Goal: Task Accomplishment & Management: Manage account settings

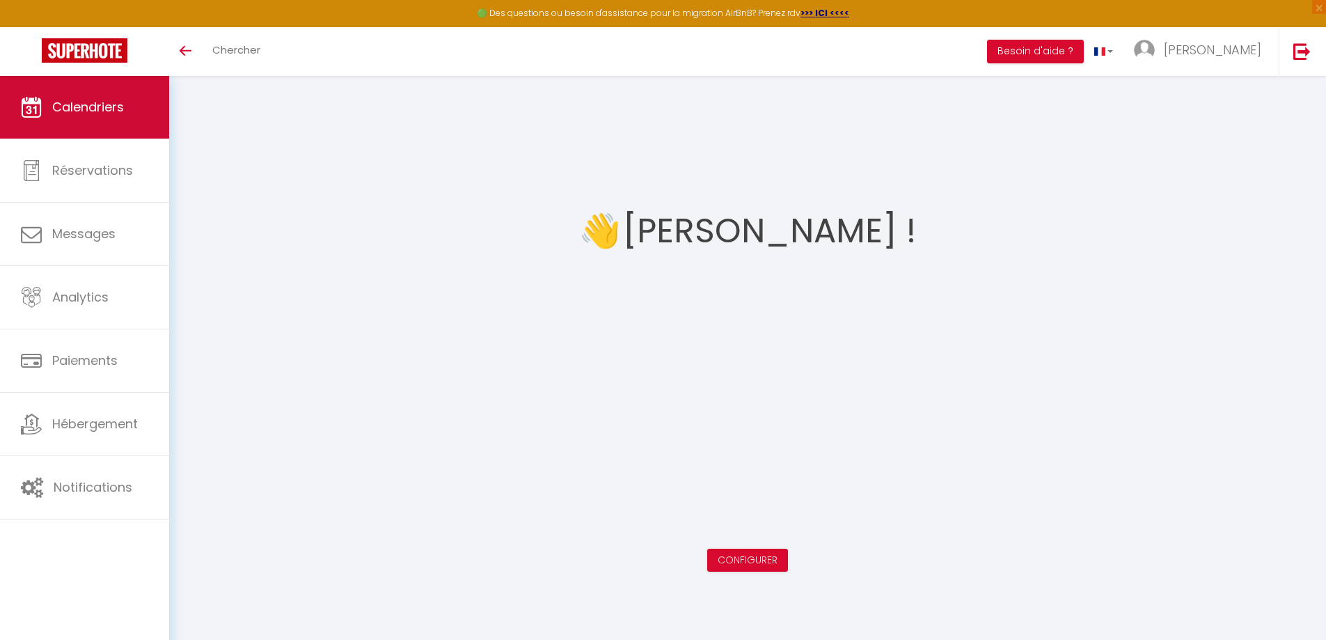
click at [75, 121] on link "Calendriers" at bounding box center [84, 107] width 169 height 63
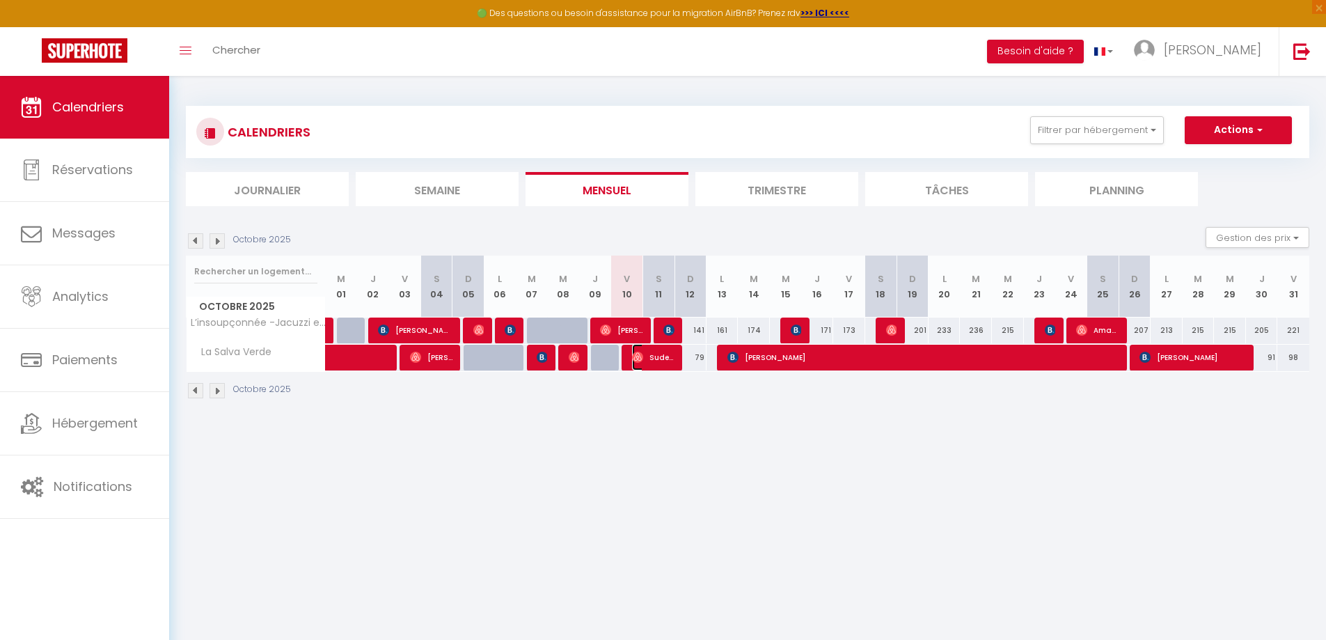
click at [647, 363] on span "Sude Hosgec" at bounding box center [653, 357] width 42 height 26
select select "OK"
select select "0"
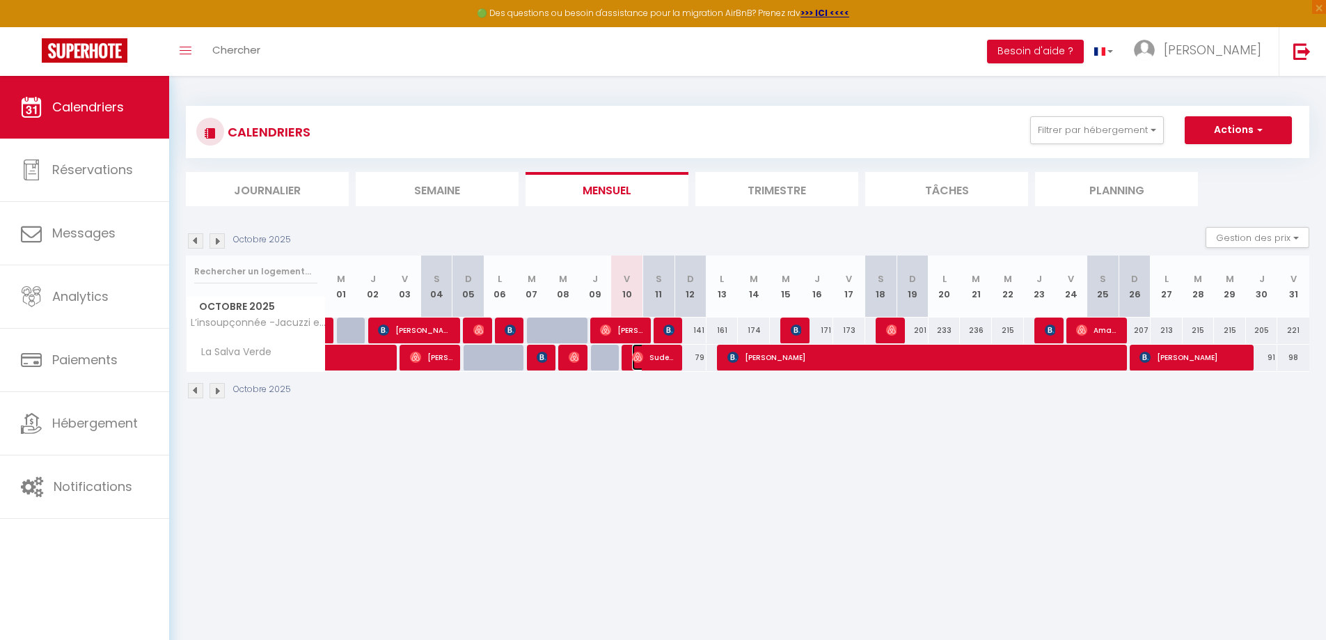
select select "1"
select select
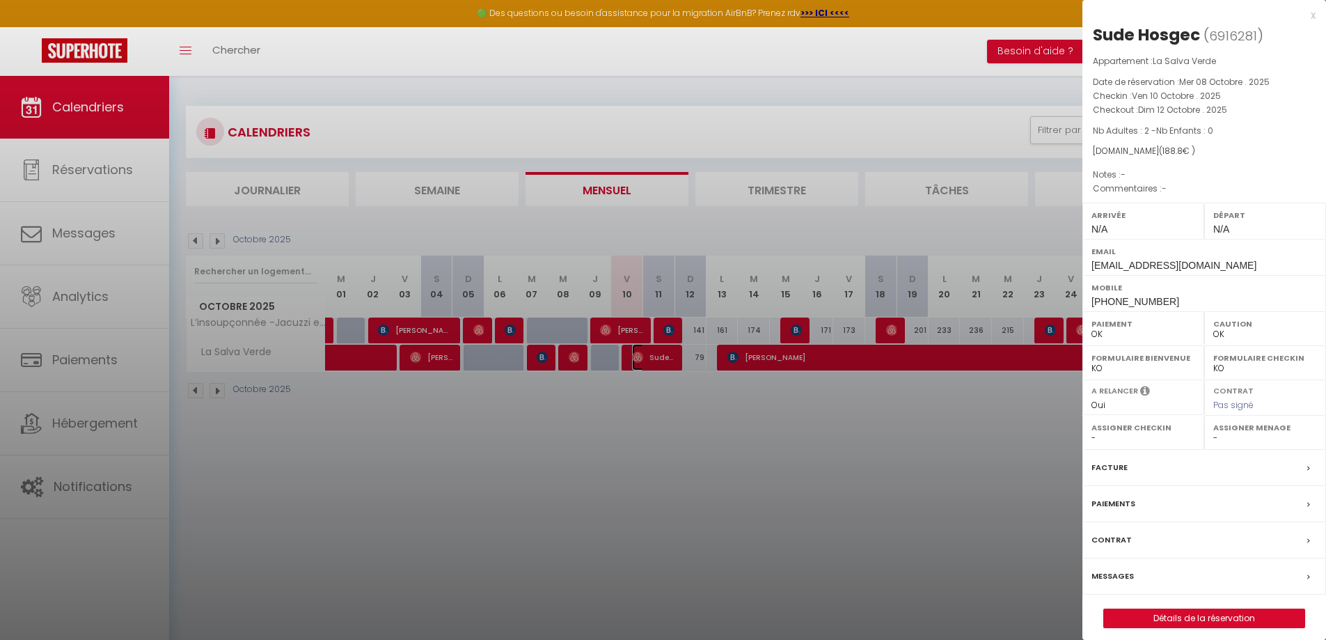
select select "48682"
click at [617, 328] on div at bounding box center [663, 320] width 1326 height 640
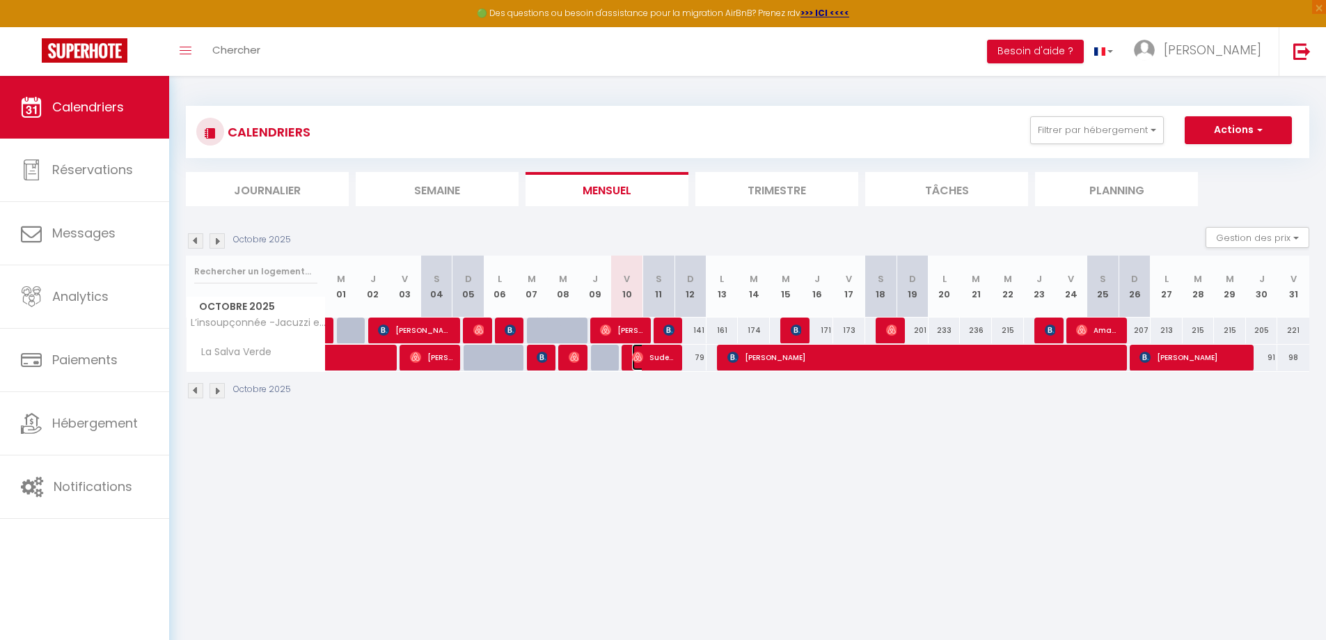
click at [658, 361] on span "Sude Hosgec" at bounding box center [653, 357] width 42 height 26
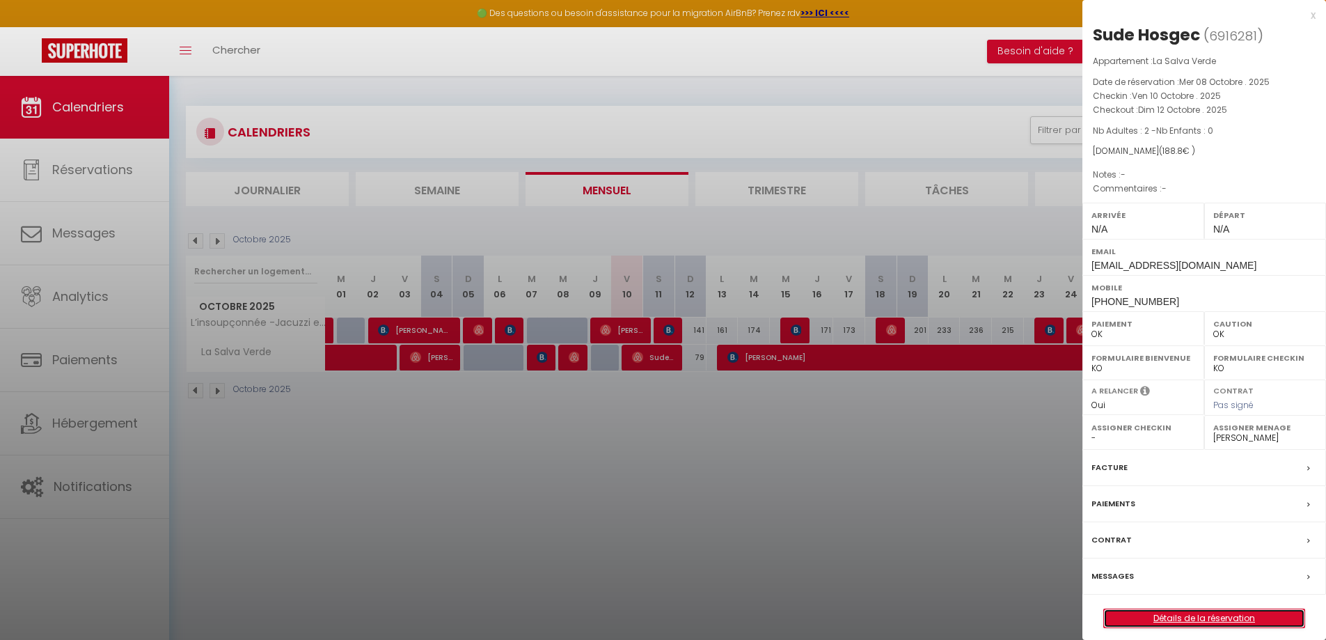
drag, startPoint x: 1199, startPoint y: 618, endPoint x: 1061, endPoint y: 558, distance: 150.3
click at [1199, 619] on link "Détails de la réservation" at bounding box center [1204, 618] width 200 height 18
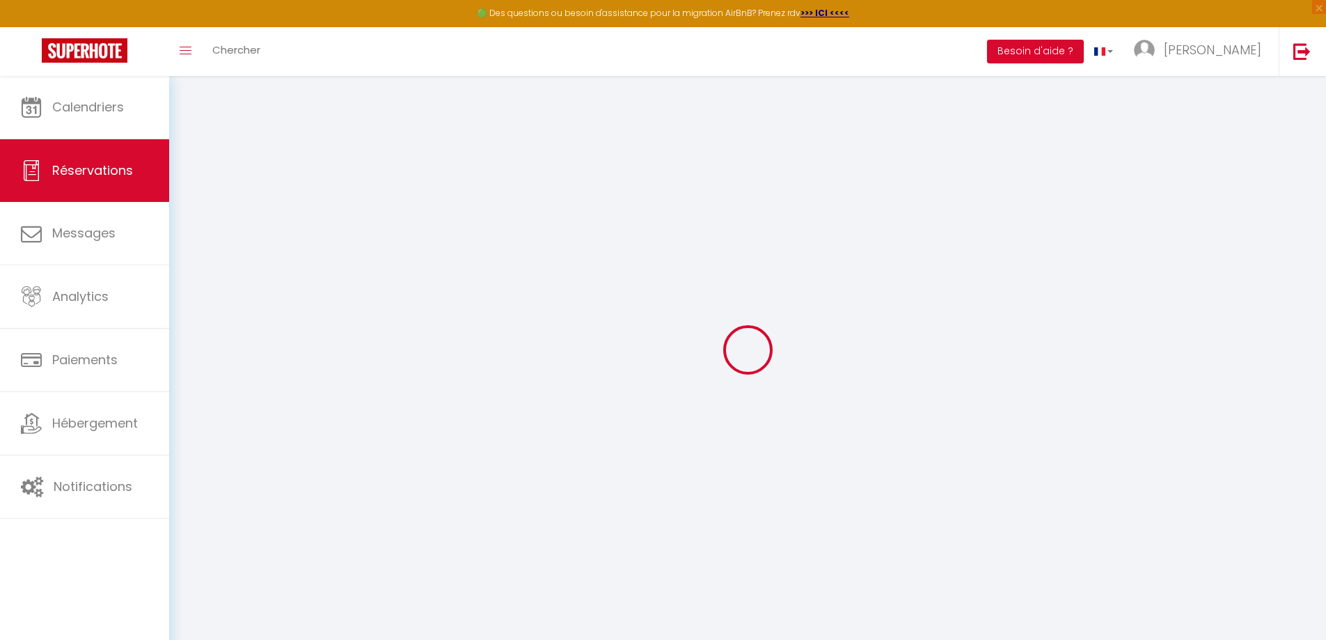
type input "Sude"
type input "Hosgec"
type input "[EMAIL_ADDRESS][DOMAIN_NAME]"
type input "[PHONE_NUMBER]"
select select
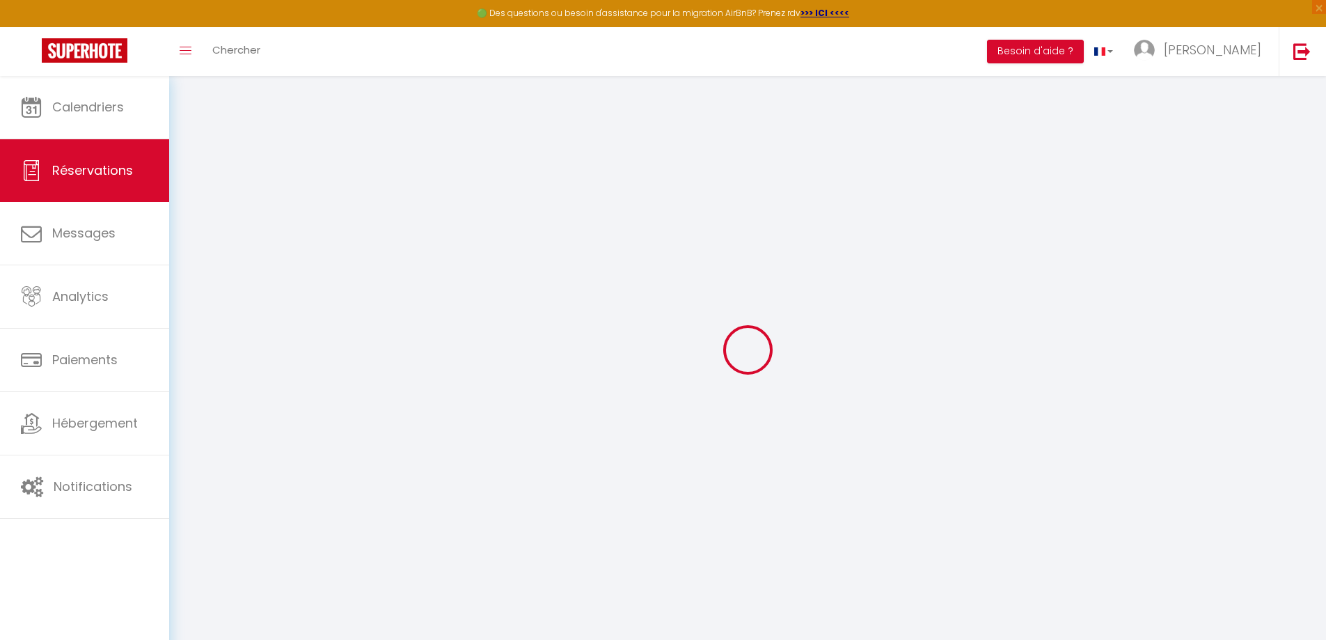
type input "32.4"
select select "46957"
select select "1"
select select
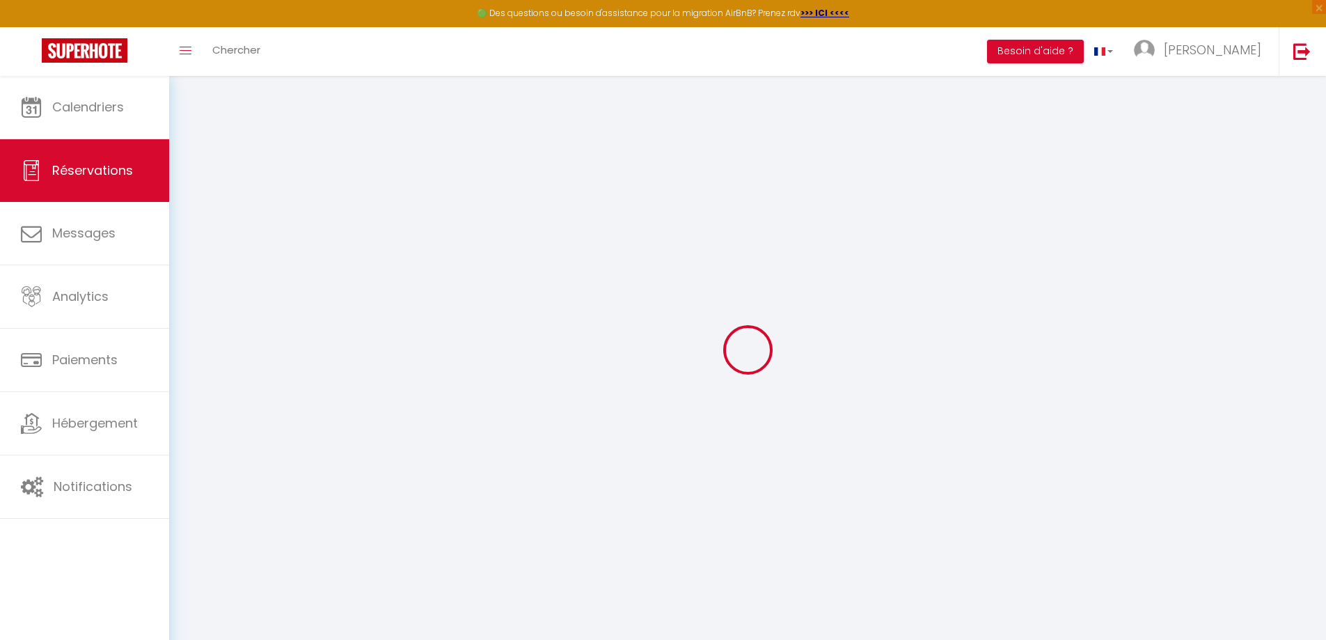
type input "2"
select select "12"
select select
type input "160"
checkbox input "false"
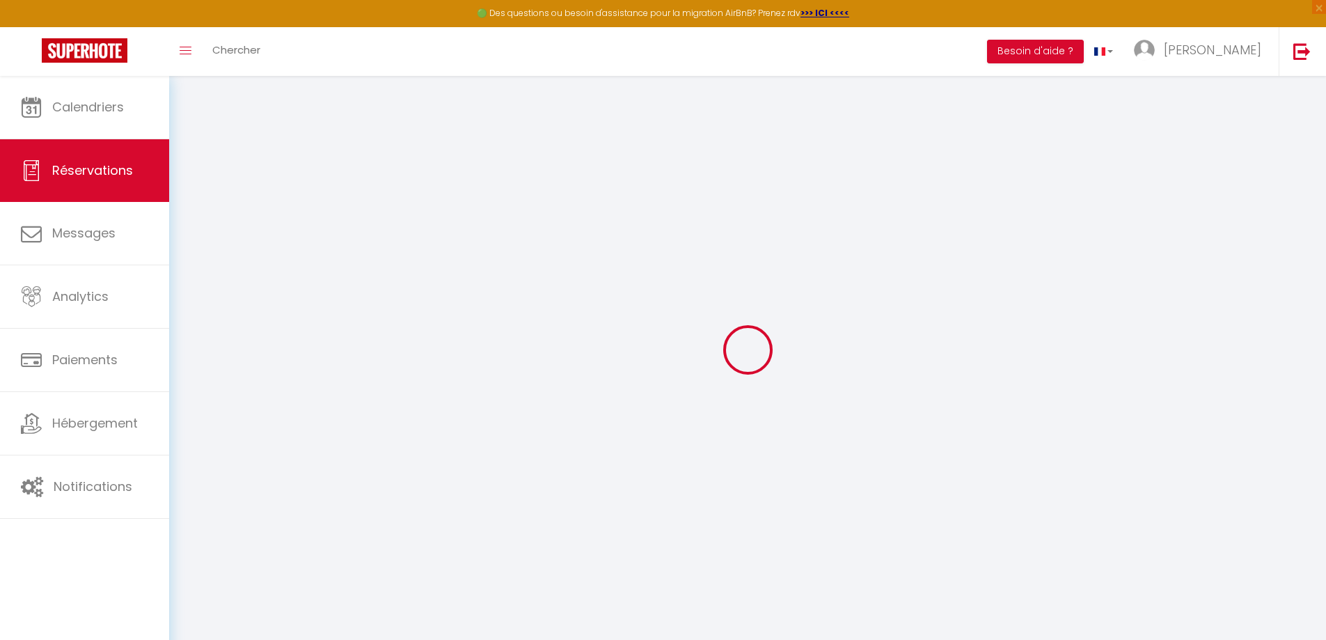
type input "0"
select select "1"
type input "0"
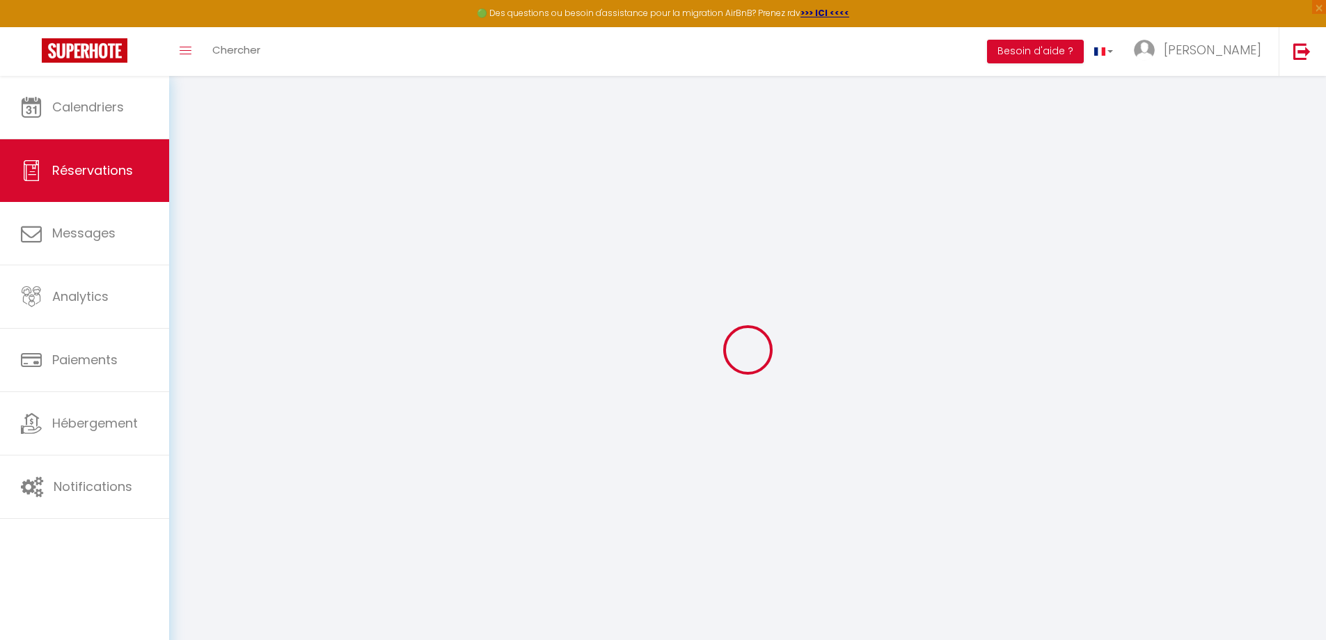
select select
select select "15"
checkbox input "false"
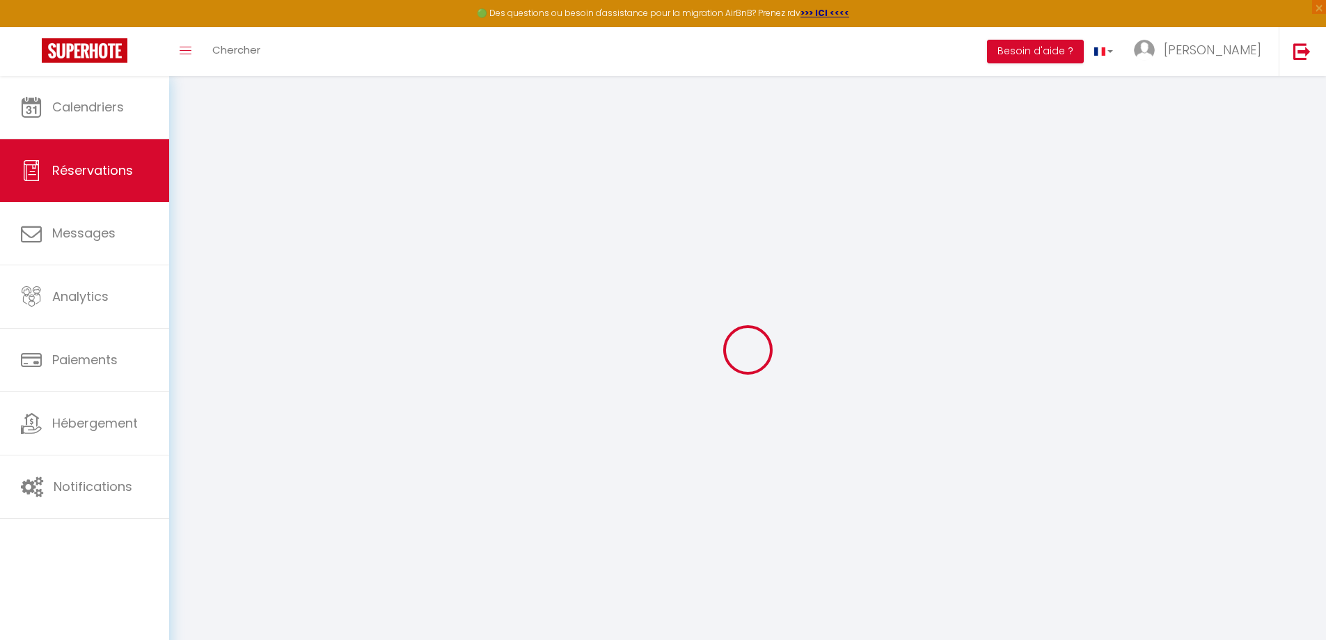
select select
checkbox input "false"
select select
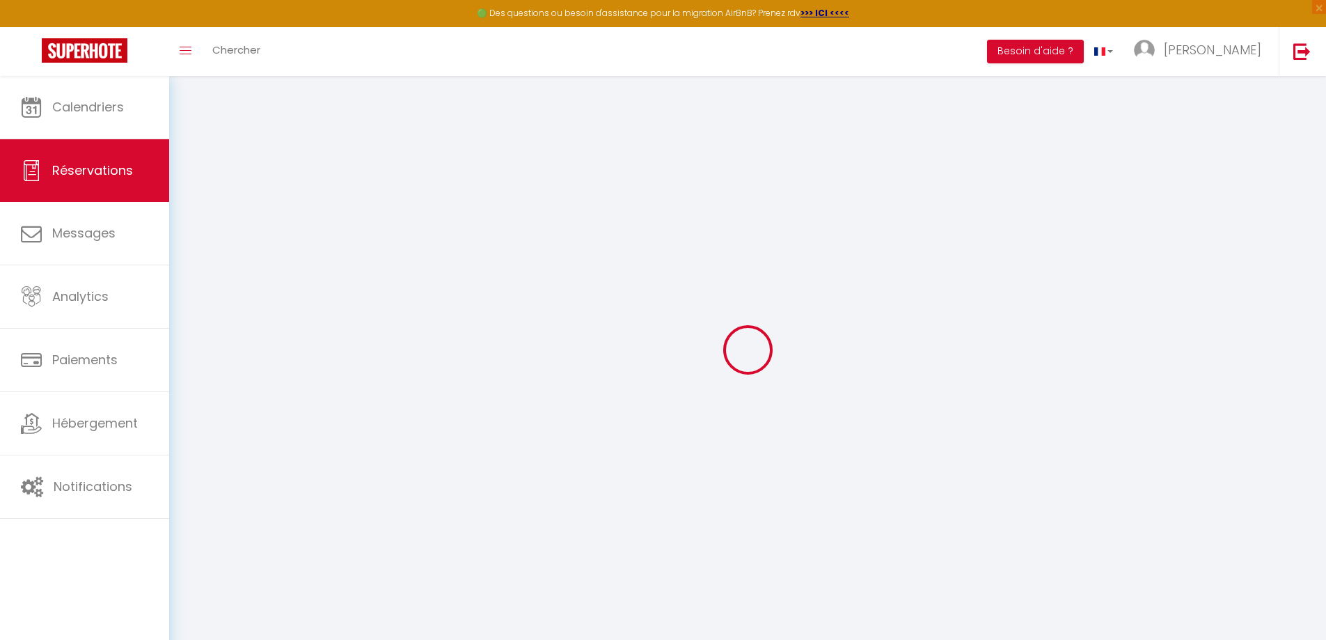
select select
checkbox input "false"
select select
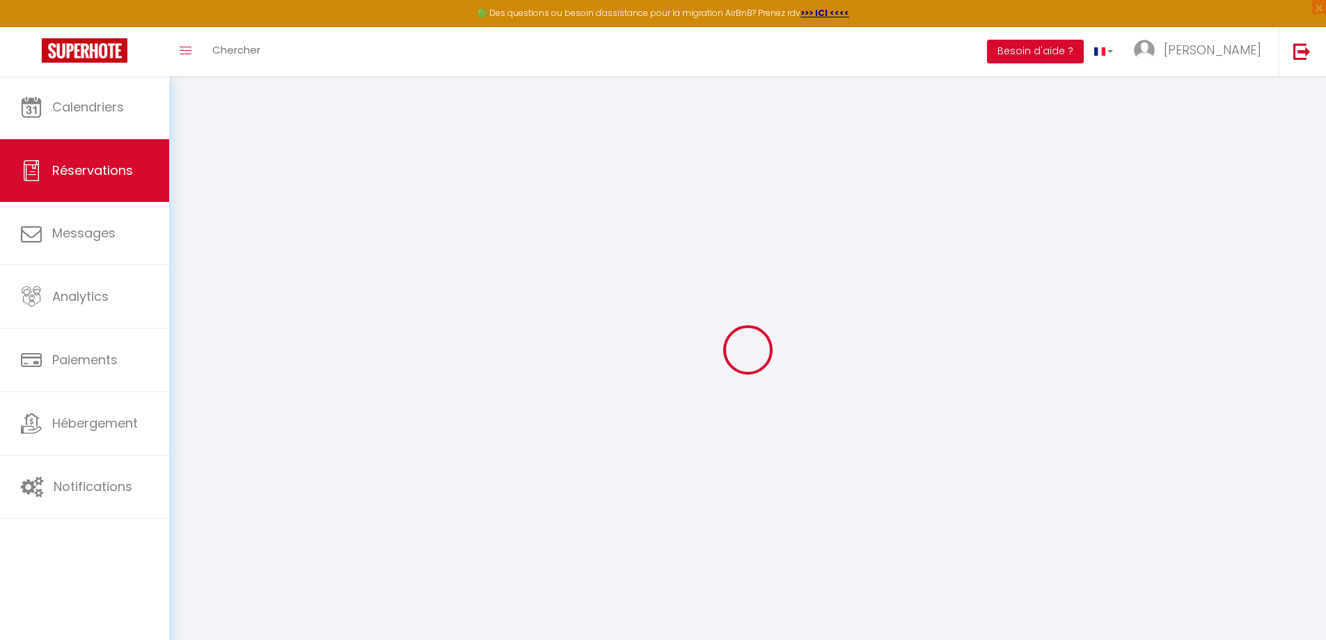
select select
checkbox input "false"
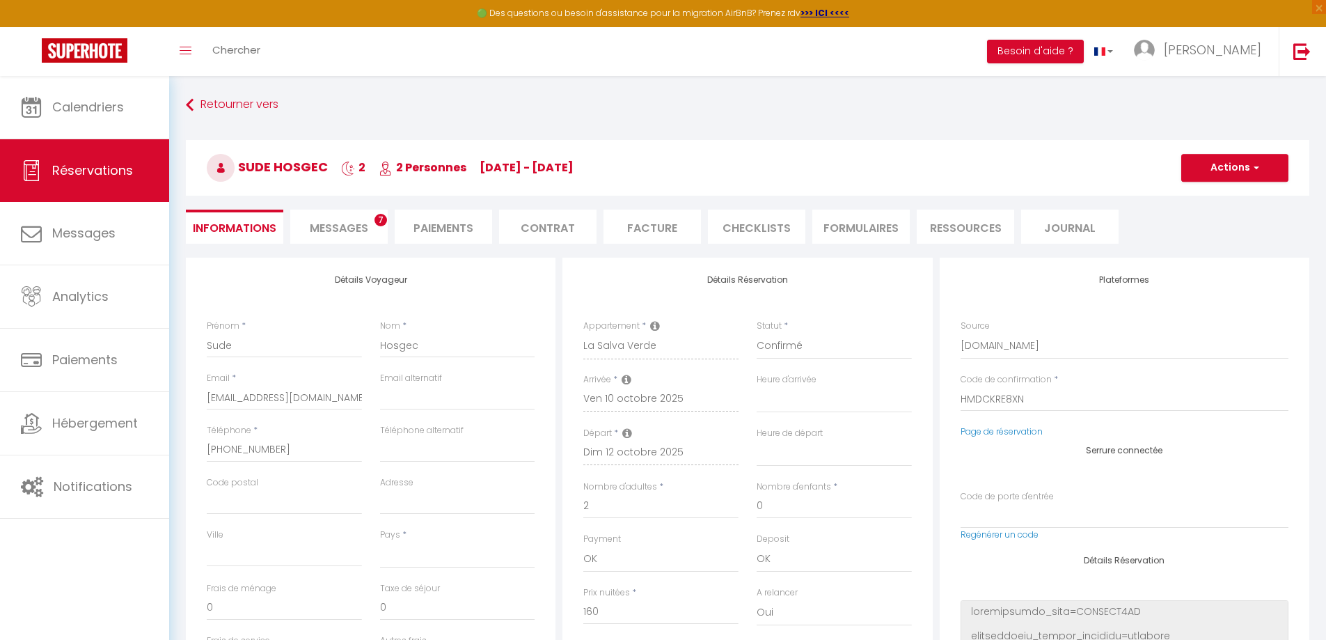
select select
type input "20"
type input "8.8"
select select
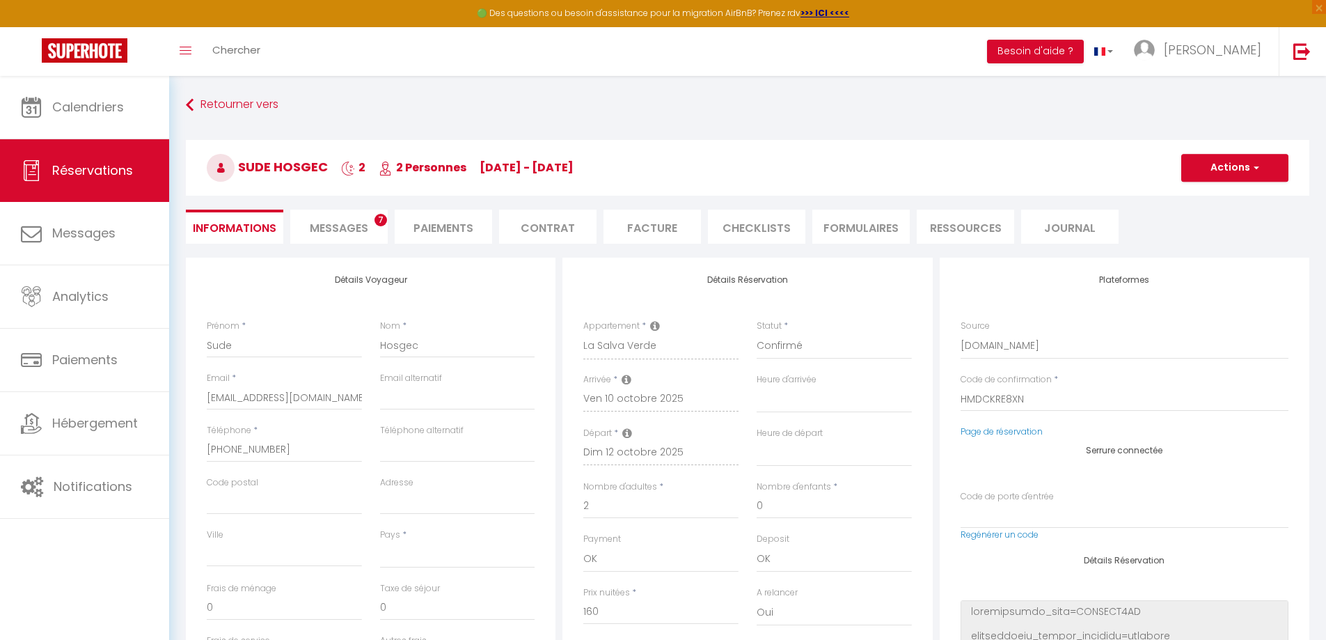
checkbox input "false"
select select
checkbox input "false"
select select
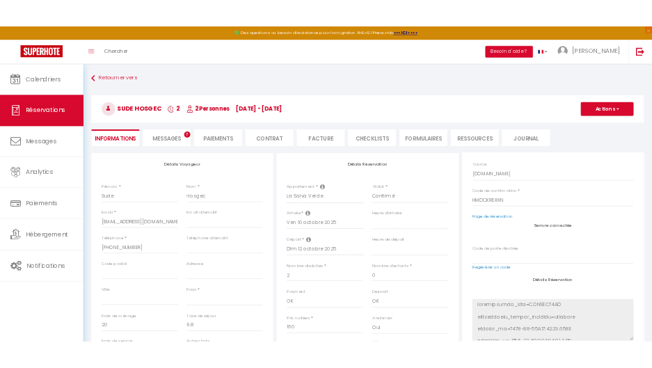
scroll to position [70, 0]
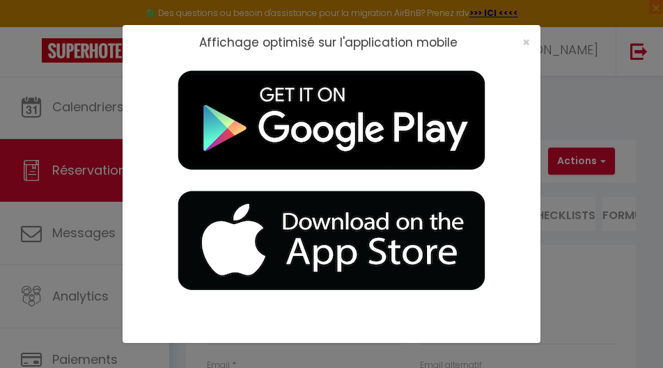
click at [530, 41] on div "×" at bounding box center [521, 42] width 35 height 14
click at [526, 42] on span "×" at bounding box center [526, 41] width 8 height 17
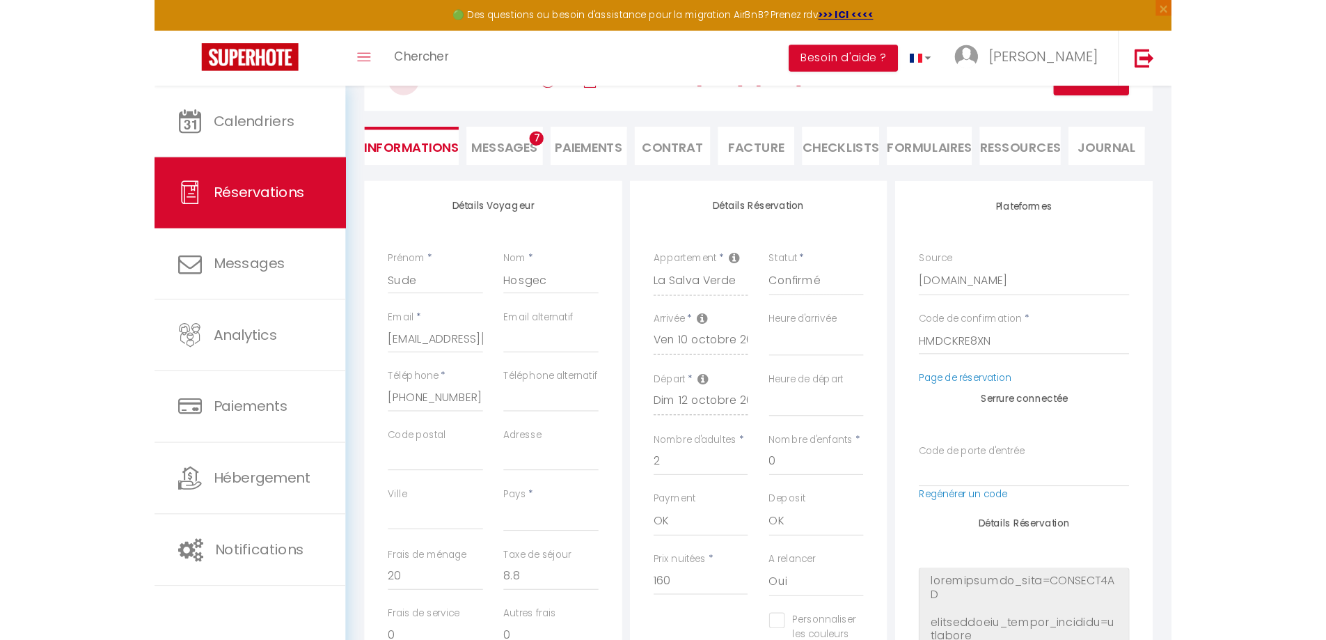
scroll to position [28, 0]
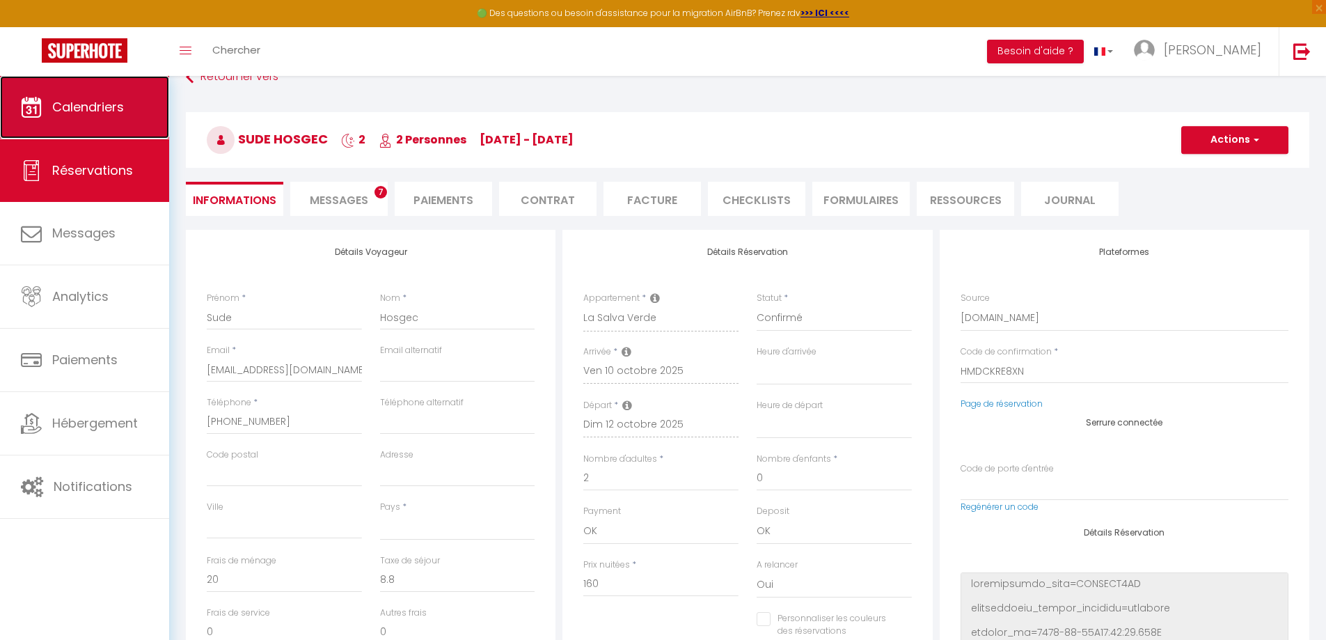
click at [113, 114] on span "Calendriers" at bounding box center [88, 106] width 72 height 17
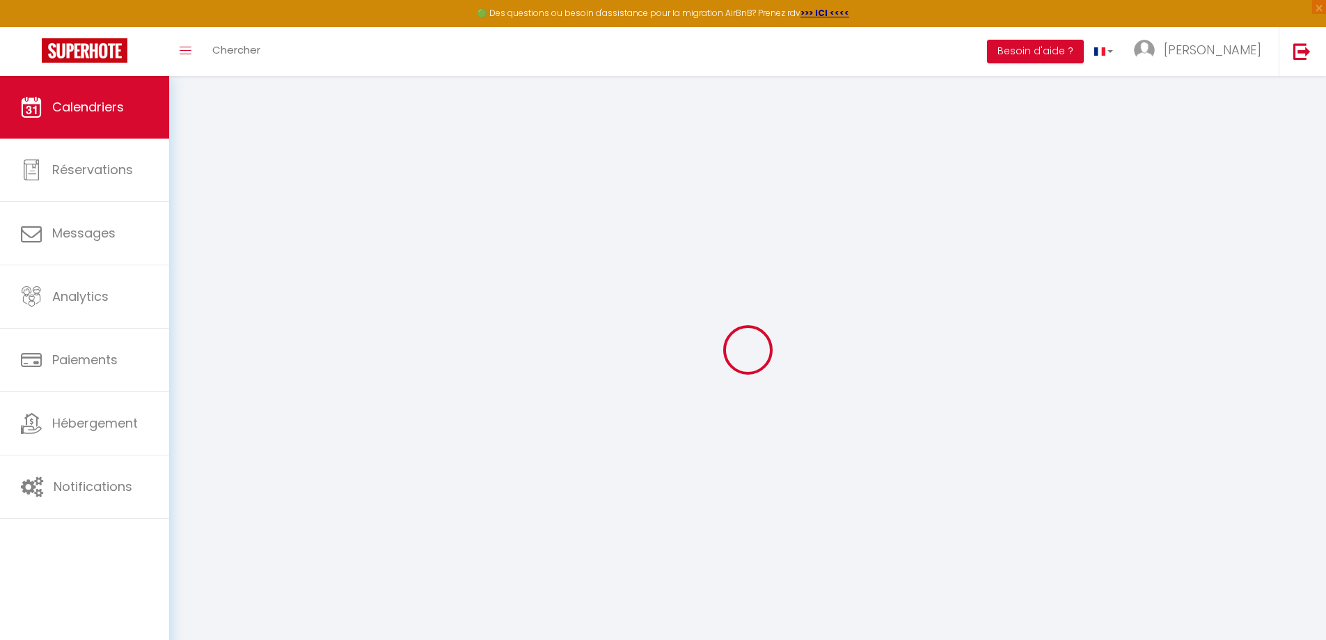
select select
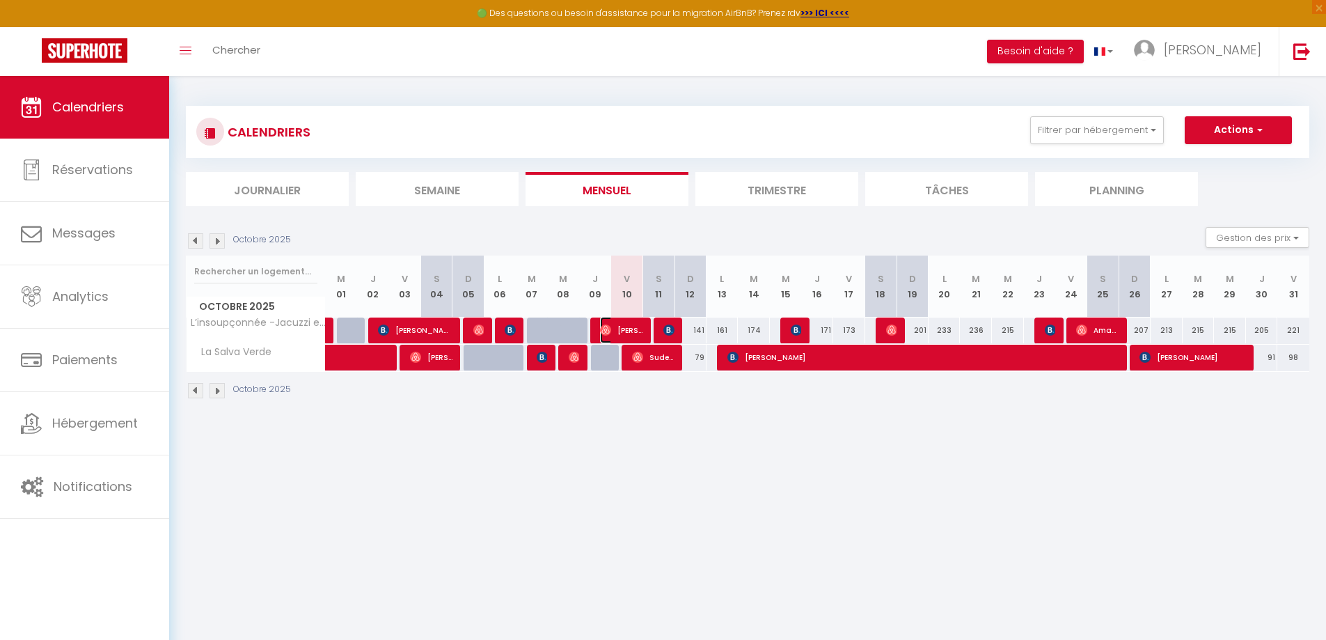
click at [614, 326] on span "[PERSON_NAME]" at bounding box center [621, 330] width 42 height 26
select select "OK"
select select "1"
select select "0"
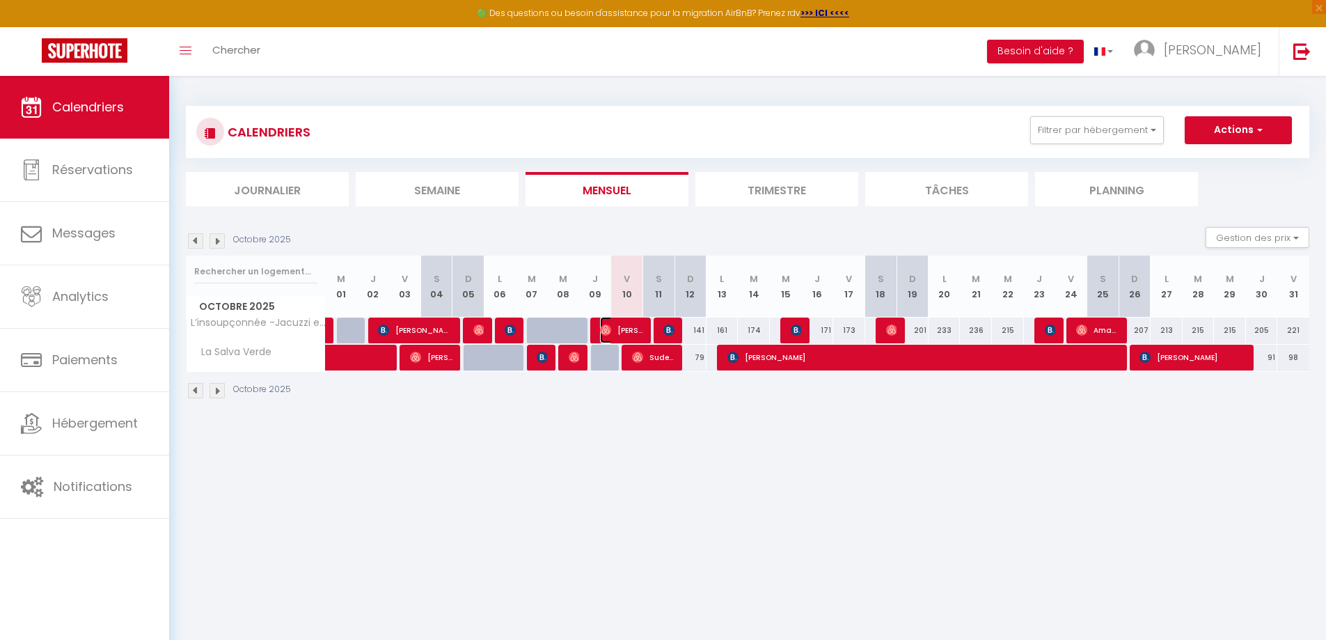
select select "1"
select select
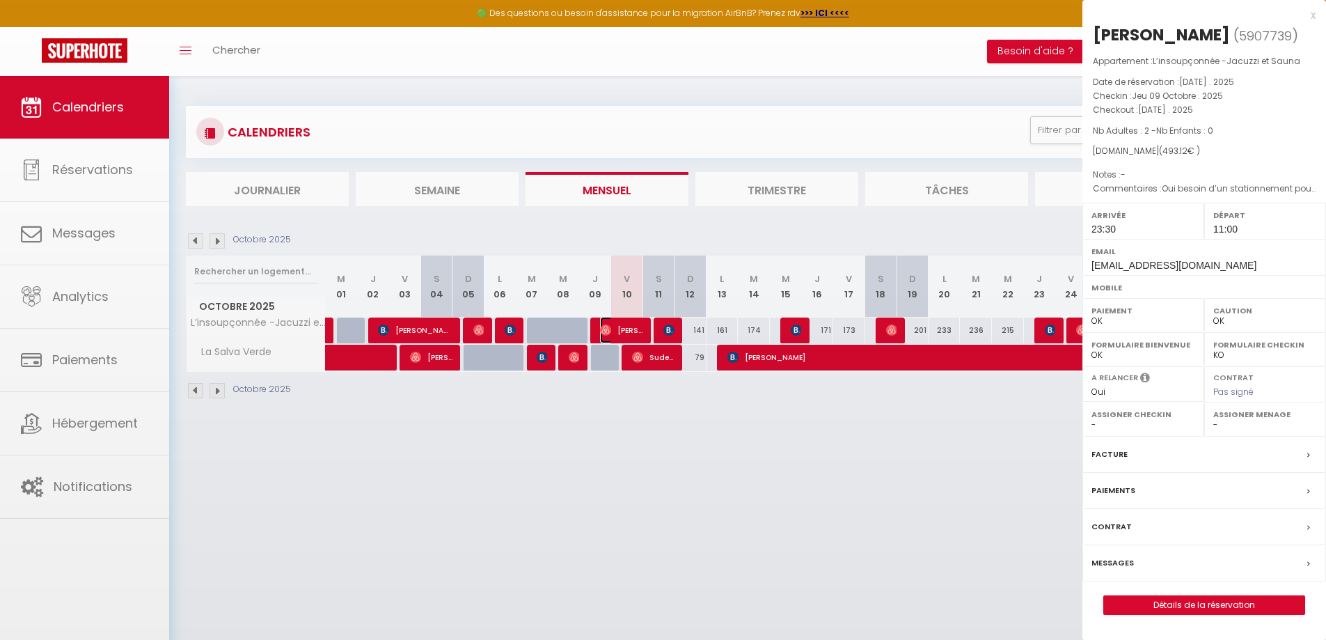
select select "39661"
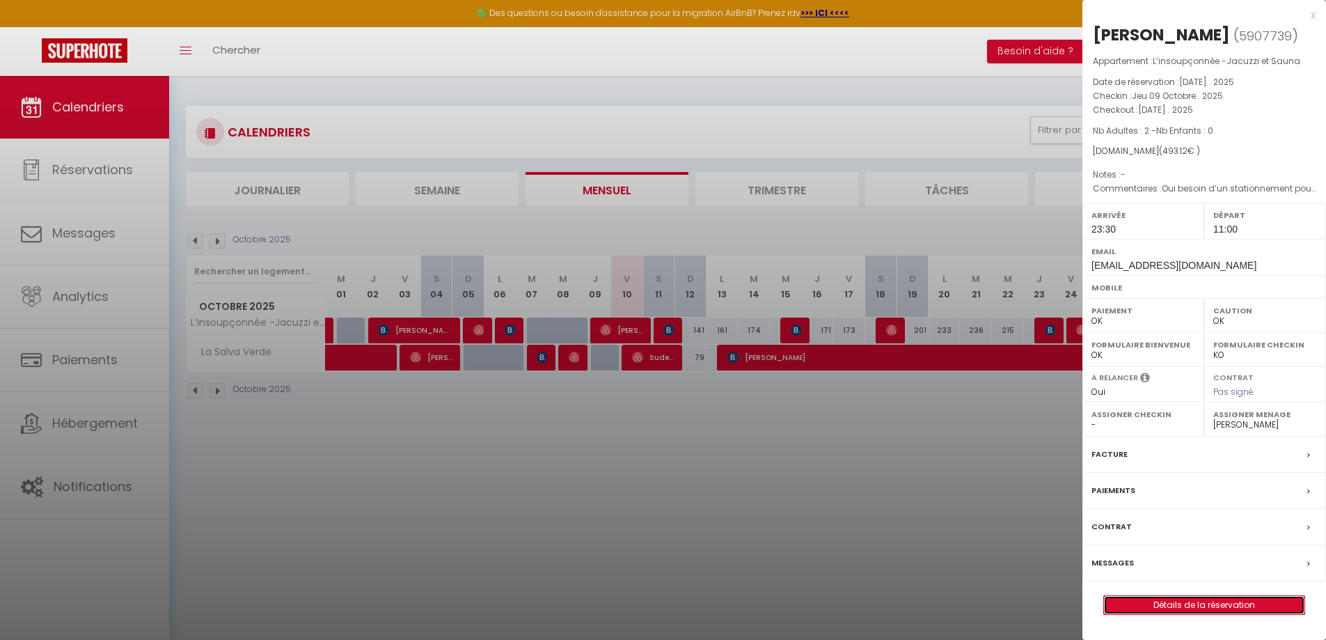
click at [1184, 607] on link "Détails de la réservation" at bounding box center [1204, 605] width 200 height 18
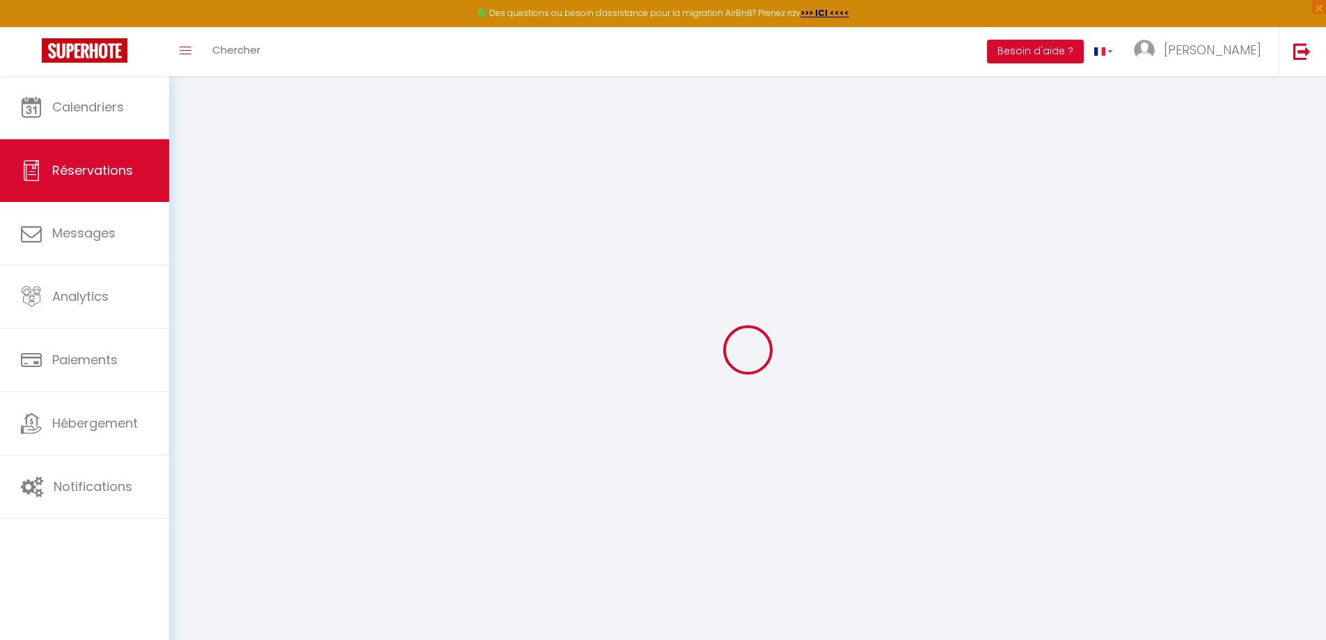
type input "Laly"
type input "Ciallis-Morel"
type input "[EMAIL_ADDRESS][DOMAIN_NAME]"
type input "0619799527"
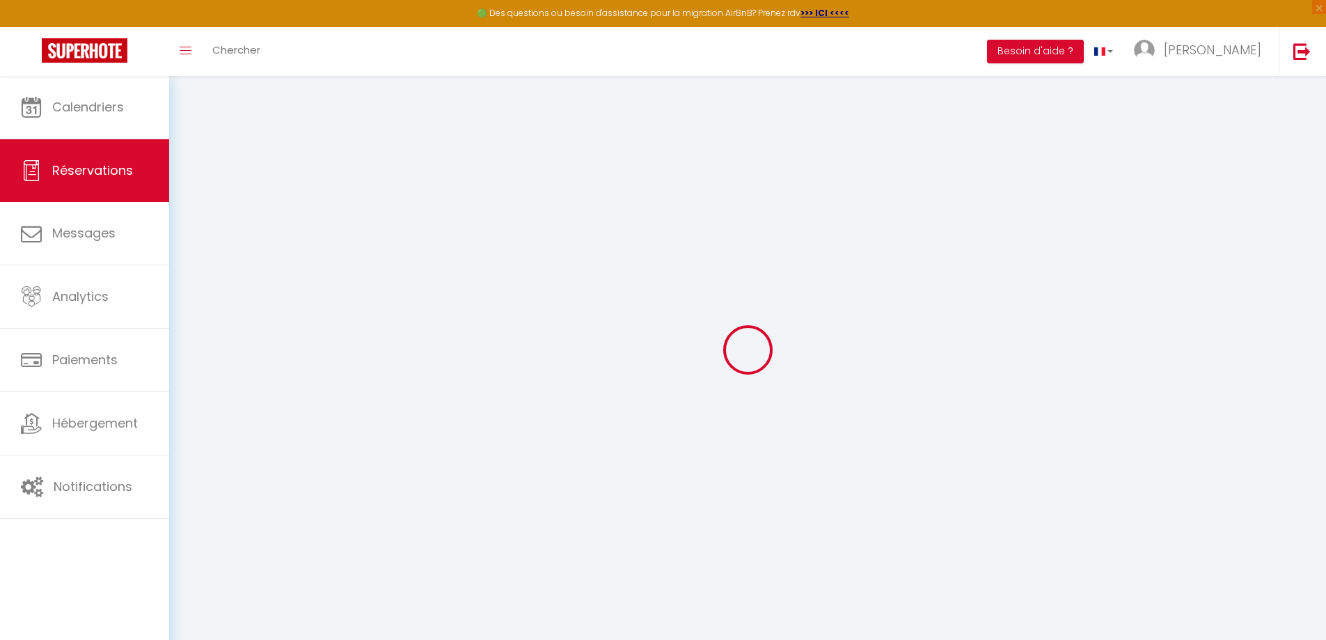
select select "FR"
type input "84.96"
select select "28679"
select select "1"
select select
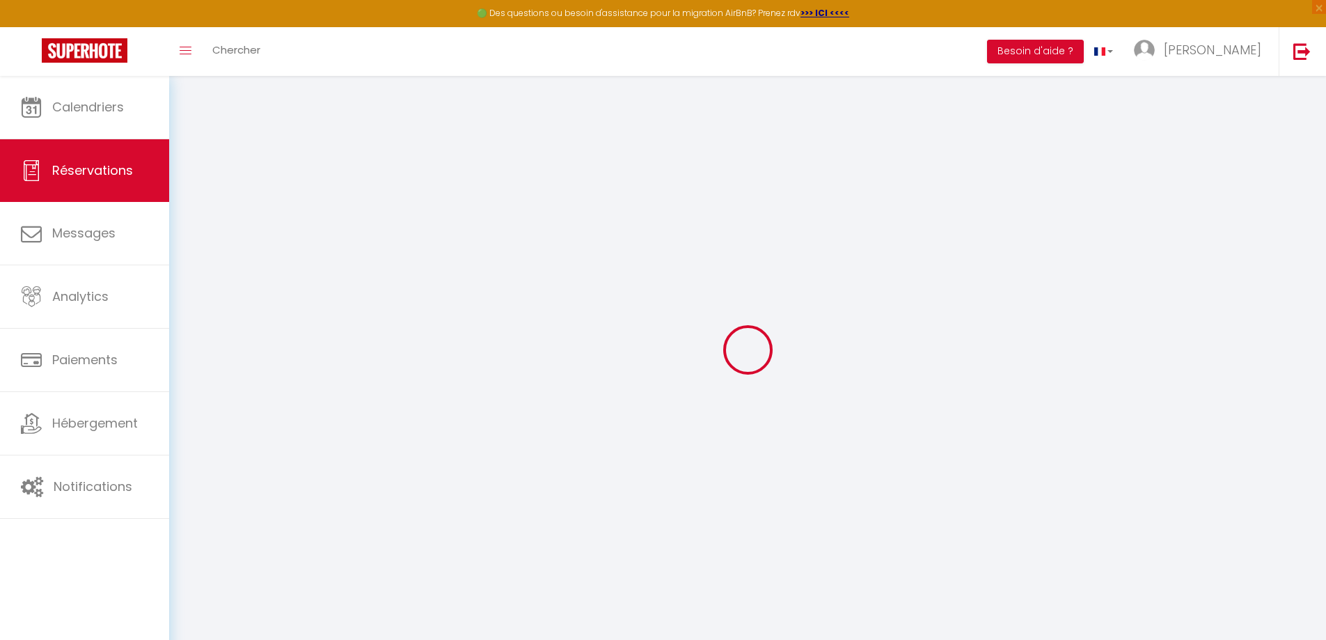
select select
type input "2"
select select "12"
select select
type input "432"
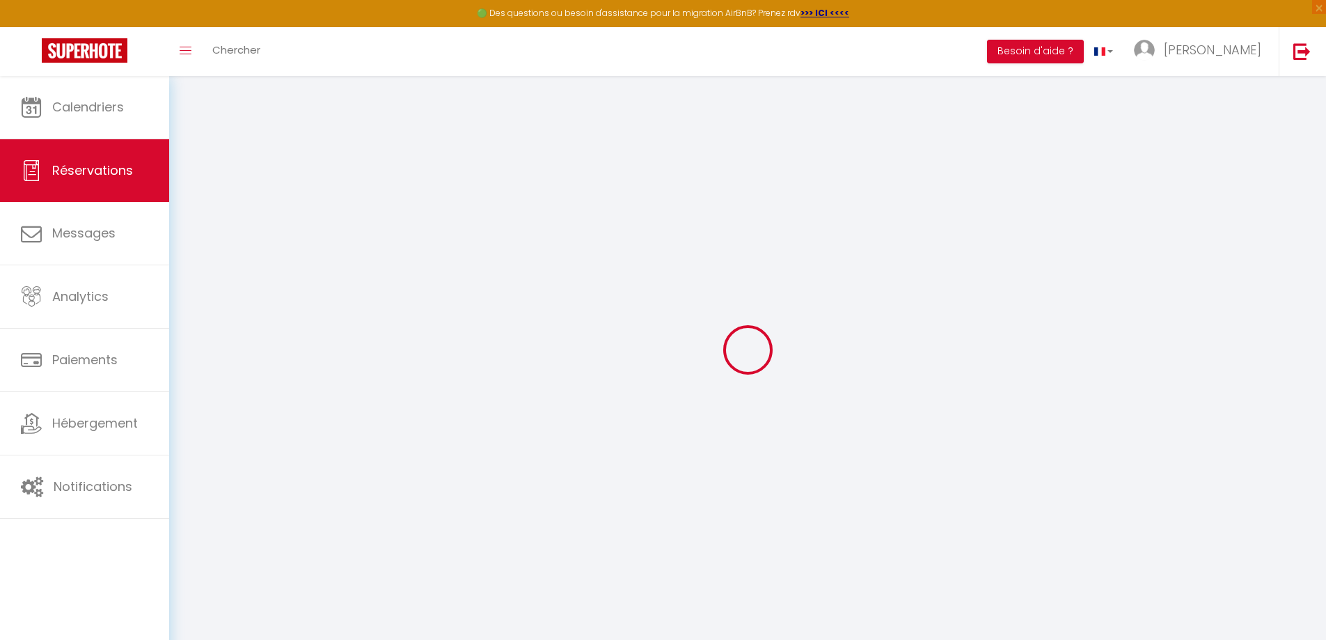
checkbox input "false"
type input "0"
select select "1"
type input "0"
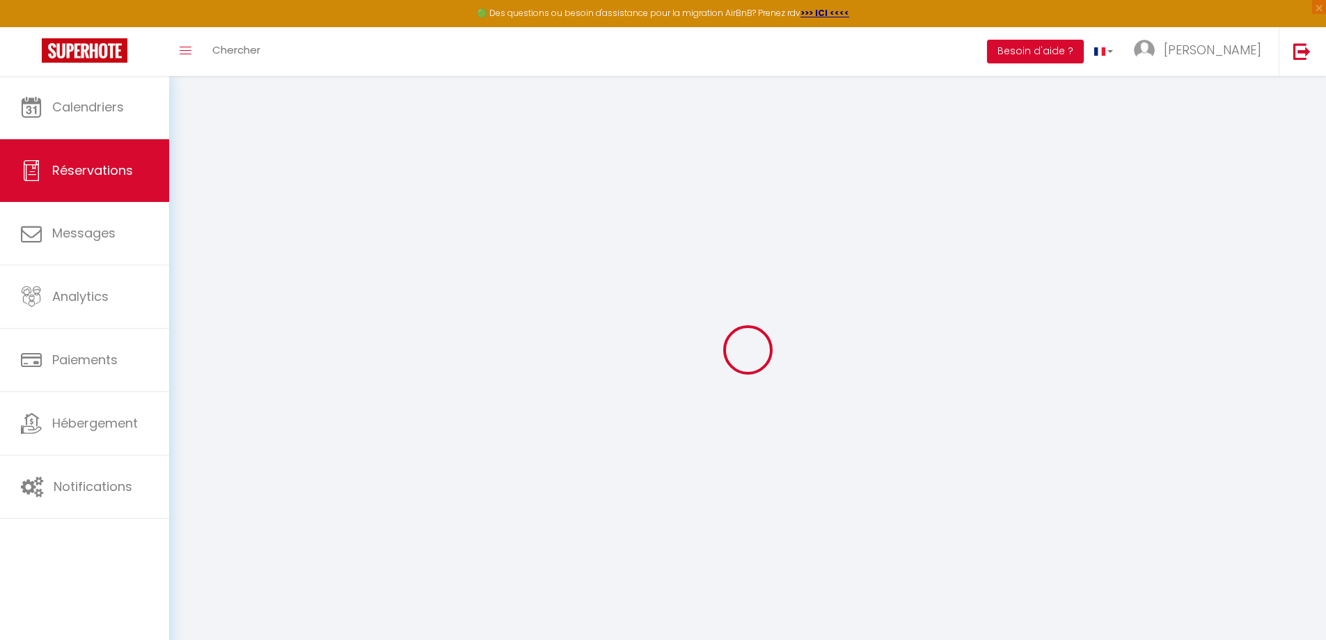
type input "0"
select select
select select "15"
checkbox input "false"
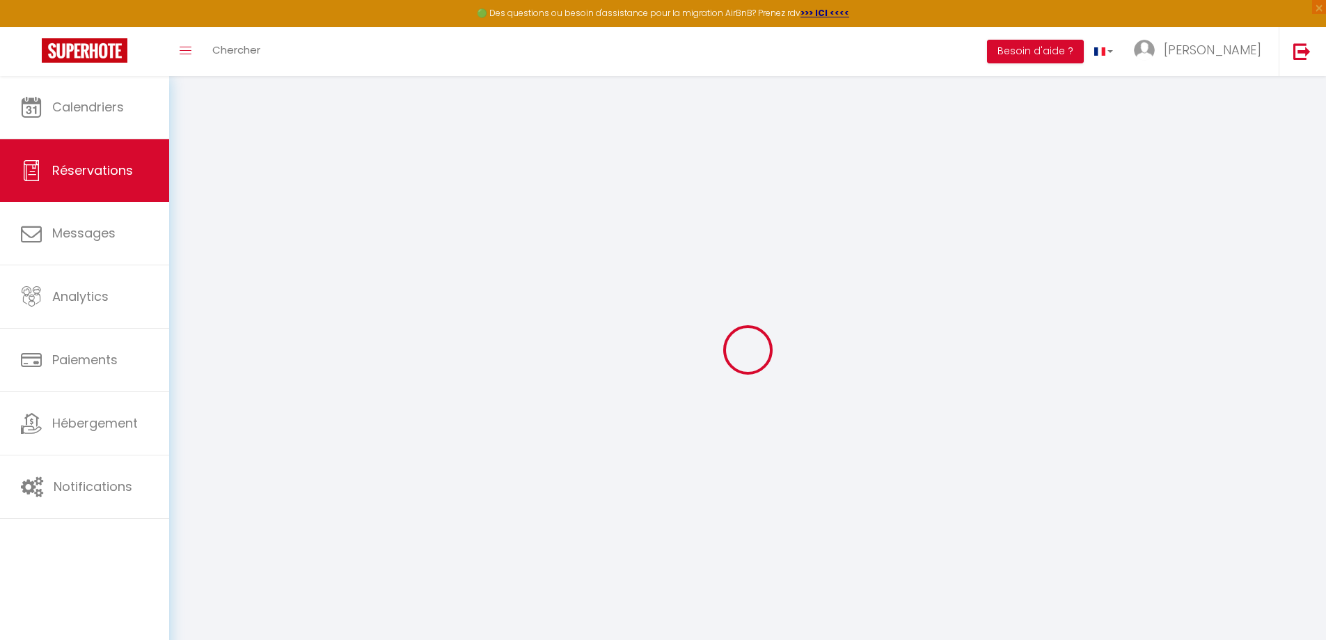
select select
checkbox input "false"
select select
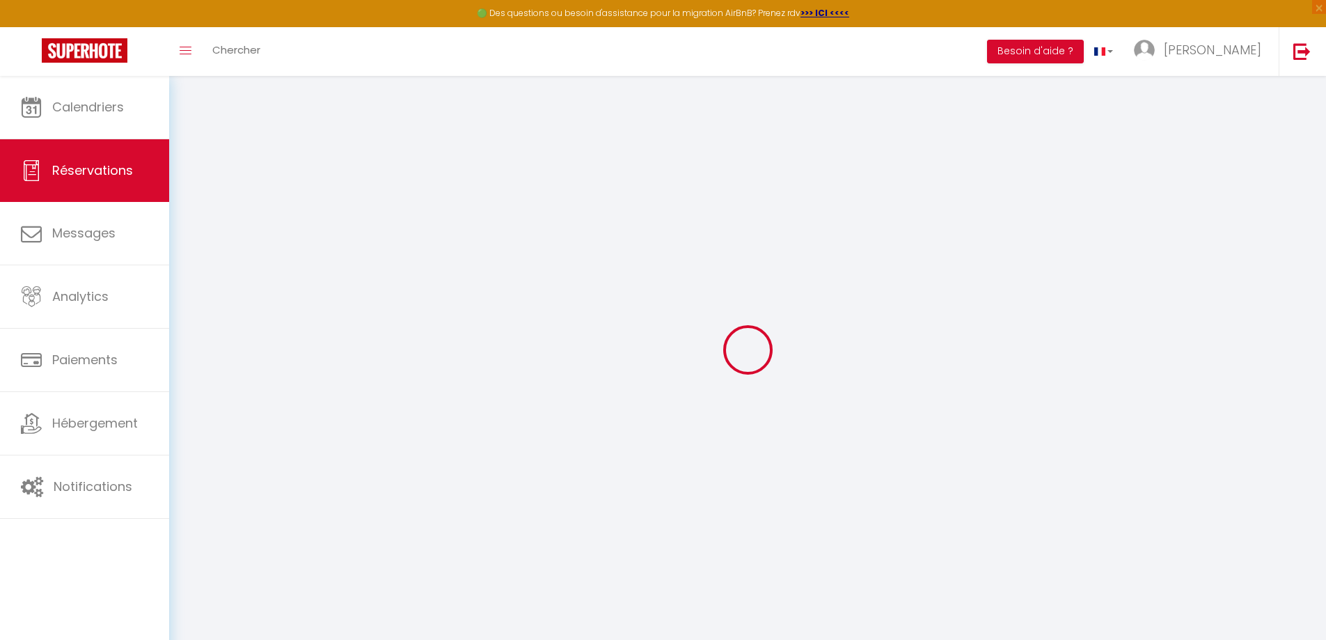
checkbox input "false"
type textarea "Oui besoin d’un stationnement pour mon véhicule"
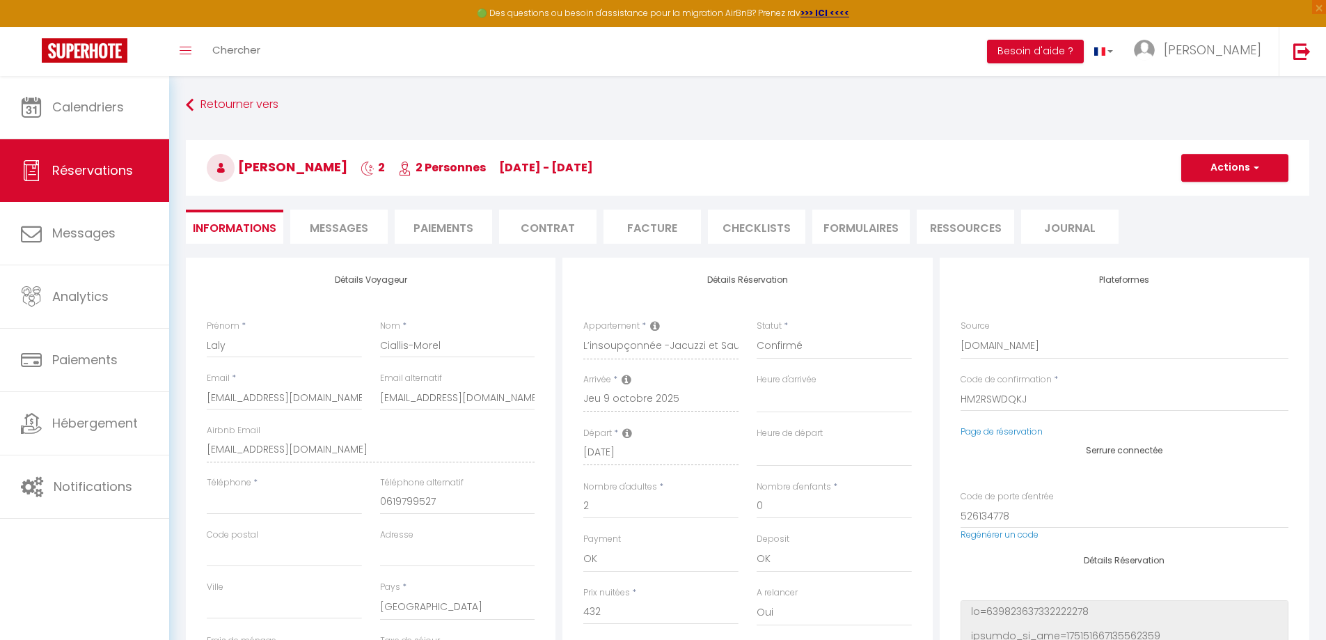
type input "40"
type input "21.12"
select select
checkbox input "false"
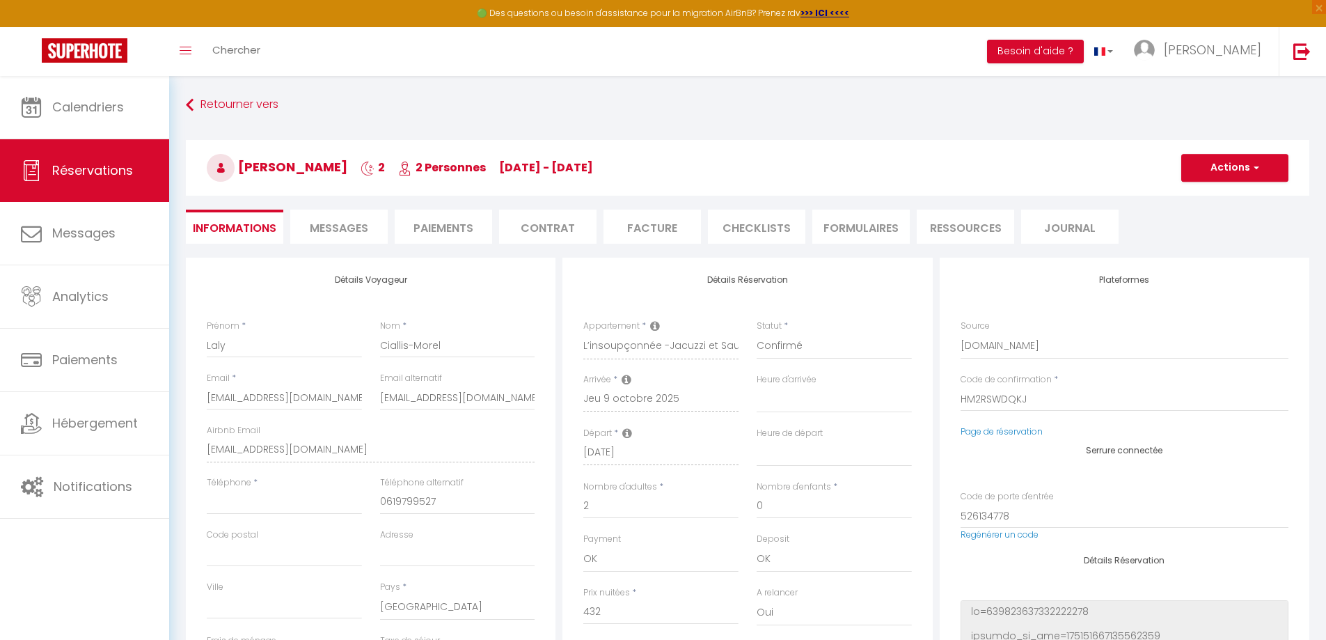
select select "23:30"
select select "11:00"
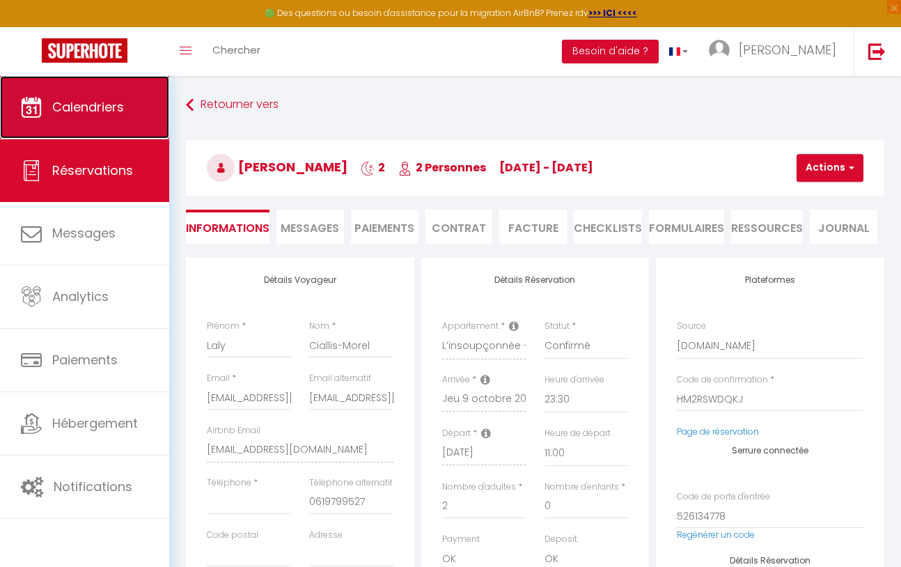
click at [76, 102] on span "Calendriers" at bounding box center [88, 106] width 72 height 17
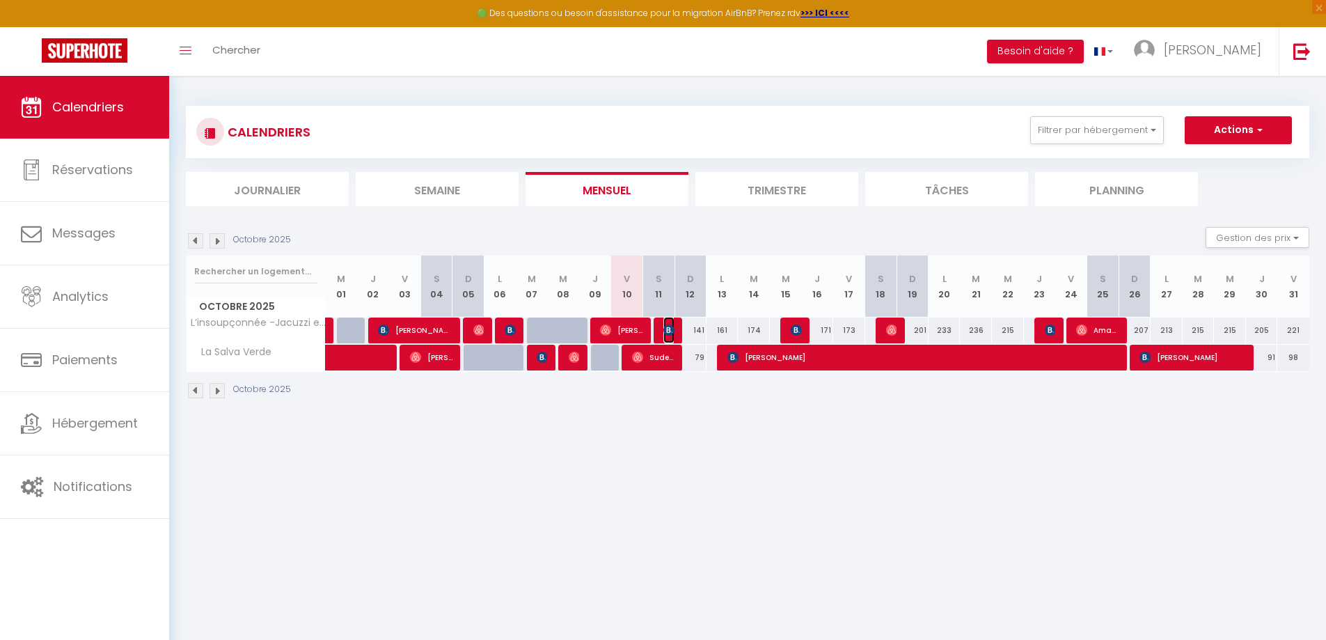
click at [670, 331] on img at bounding box center [668, 329] width 11 height 11
select select "OK"
select select "0"
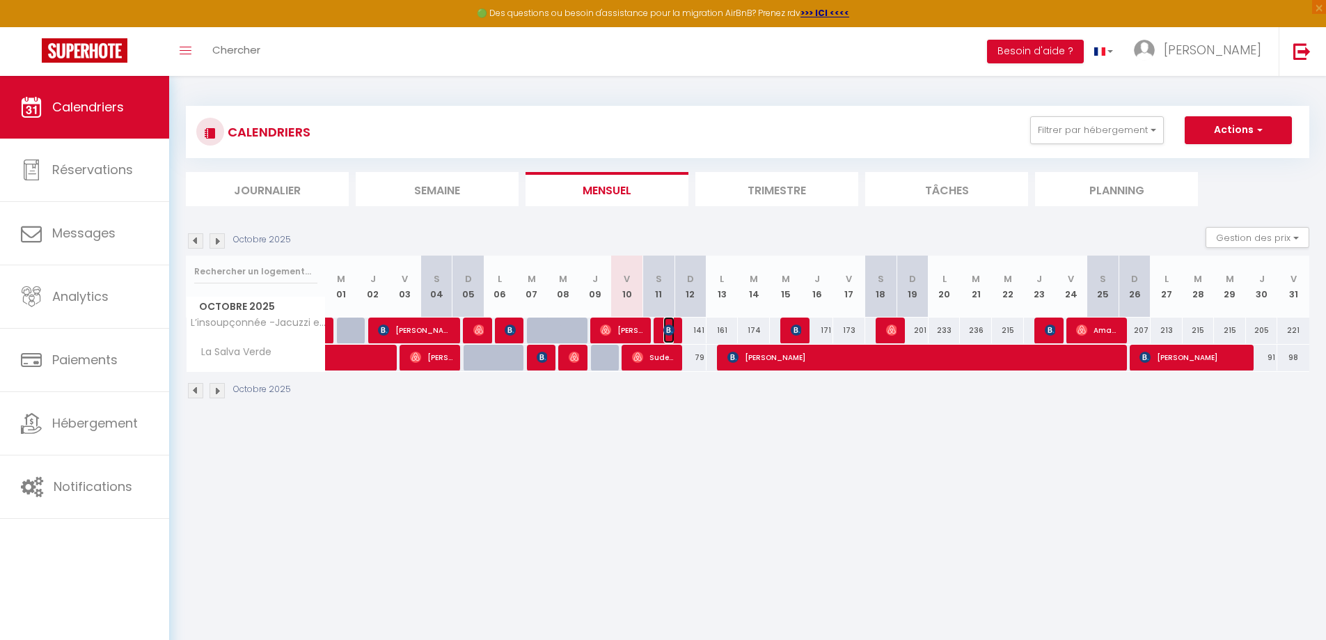
select select "1"
select select
select select "48682"
